Goal: Navigation & Orientation: Find specific page/section

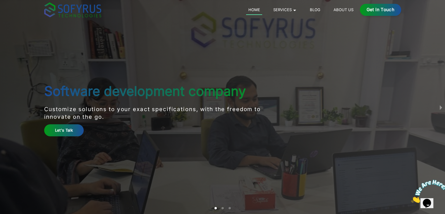
click at [37, 108] on main "Software development company Customize solutions to your exact specifications, …" at bounding box center [222, 107] width 374 height 214
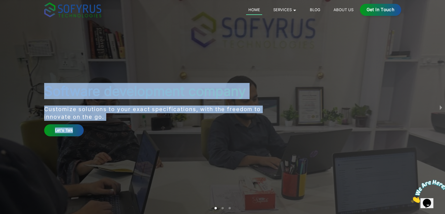
drag, startPoint x: 41, startPoint y: 94, endPoint x: 125, endPoint y: 126, distance: 90.1
click at [125, 126] on main "Software development company Customize solutions to your exact specifications, …" at bounding box center [222, 107] width 374 height 214
click at [125, 126] on div "Let's Talk" at bounding box center [163, 130] width 238 height 12
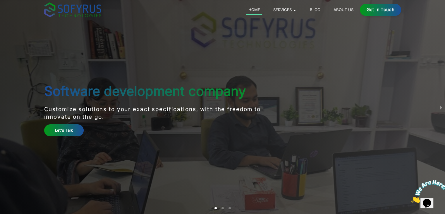
drag, startPoint x: 113, startPoint y: 115, endPoint x: 49, endPoint y: 113, distance: 63.2
click at [49, 113] on p "Customize solutions to your exact specifications, with the freedom to innovate …" at bounding box center [163, 113] width 238 height 16
copy p "novate on the go."
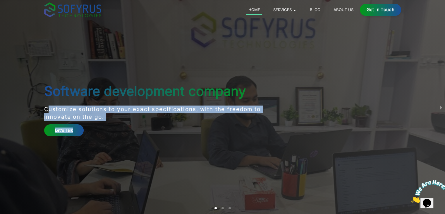
drag, startPoint x: 43, startPoint y: 110, endPoint x: 110, endPoint y: 126, distance: 68.6
click at [110, 126] on main "Software development company Customize solutions to your exact specifications, …" at bounding box center [222, 107] width 374 height 214
copy div "Customize solutions to your exact specifications, with the freedom to innovate …"
